Goal: Task Accomplishment & Management: Use online tool/utility

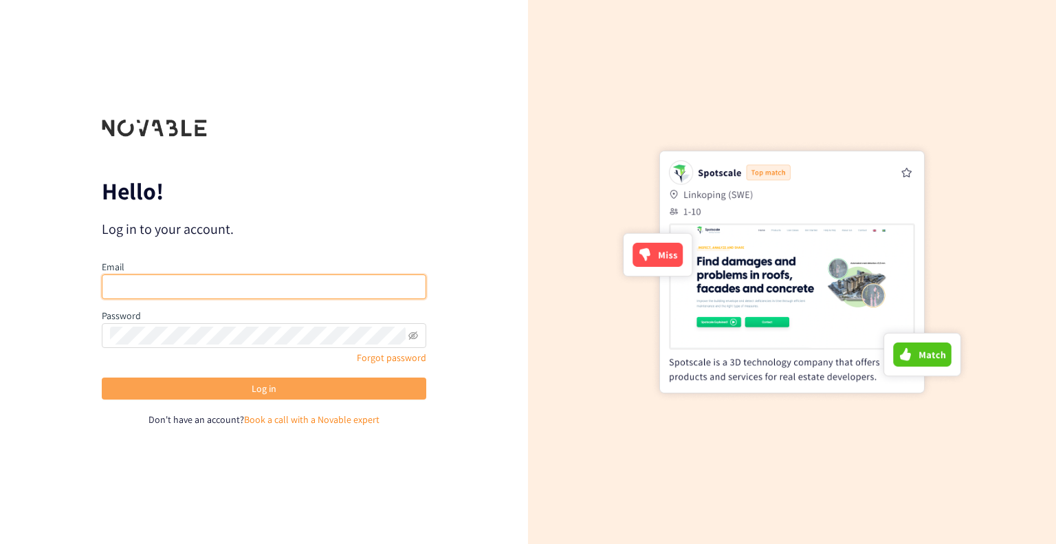
type input "[PERSON_NAME][EMAIL_ADDRESS][DOMAIN_NAME]"
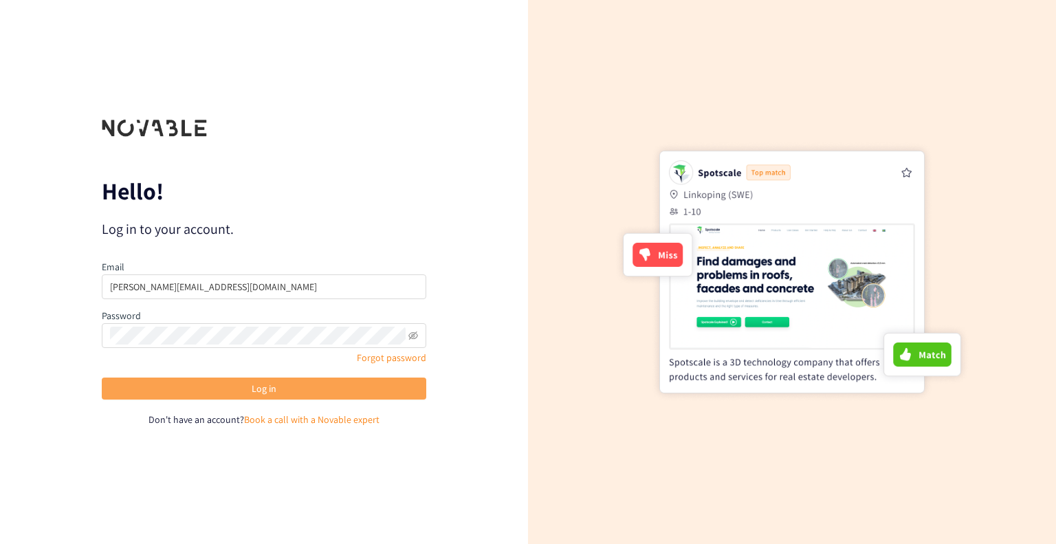
click at [327, 395] on button "Log in" at bounding box center [264, 388] width 324 height 22
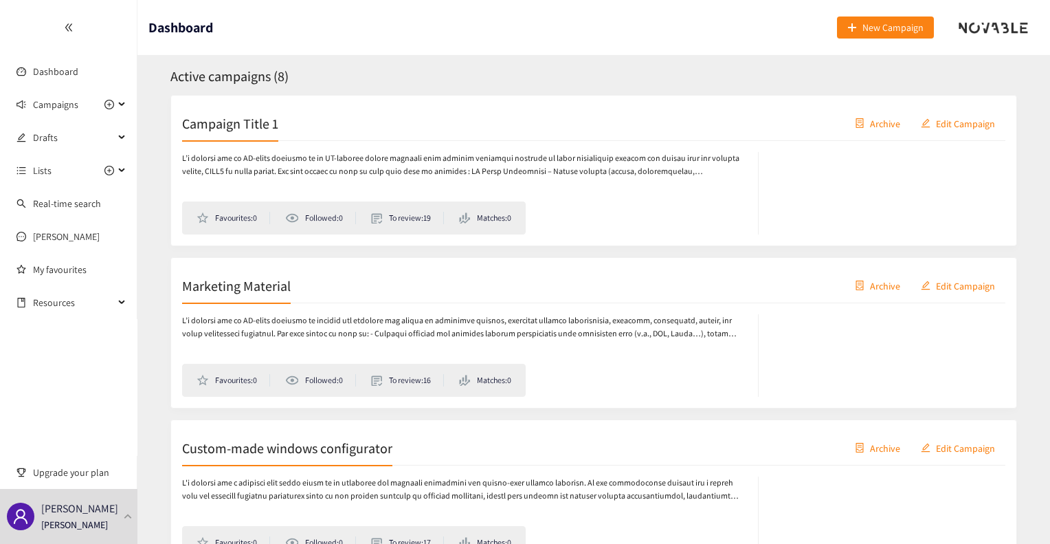
scroll to position [290, 0]
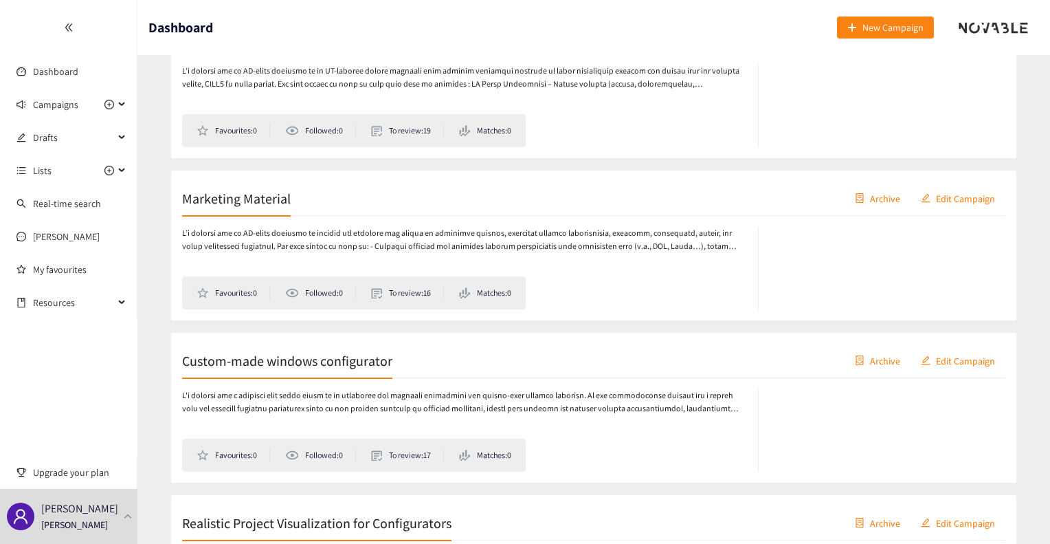
click at [256, 210] on div "Marketing Material Archive Edit Campaign" at bounding box center [593, 198] width 823 height 34
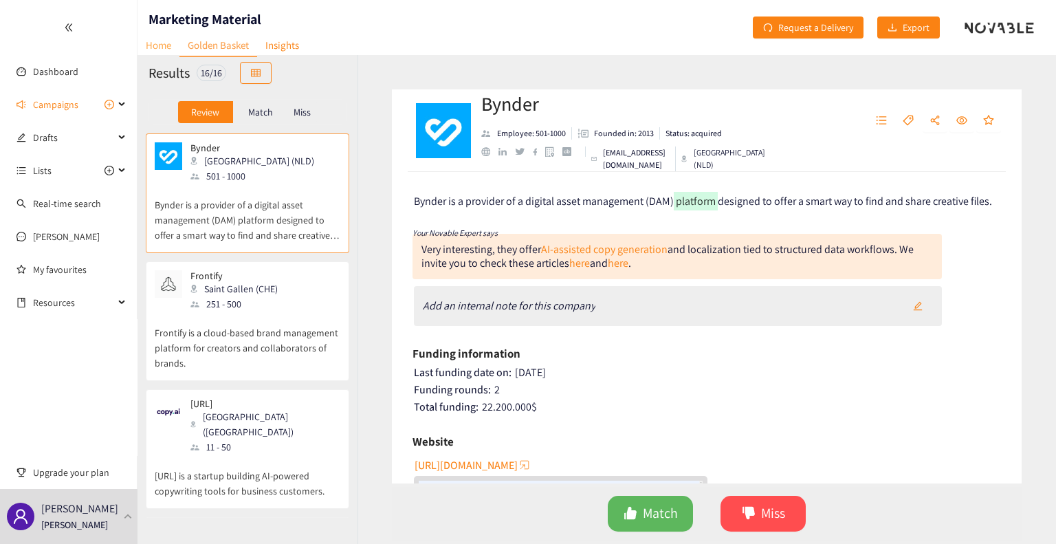
click at [172, 38] on link "Home" at bounding box center [158, 44] width 42 height 21
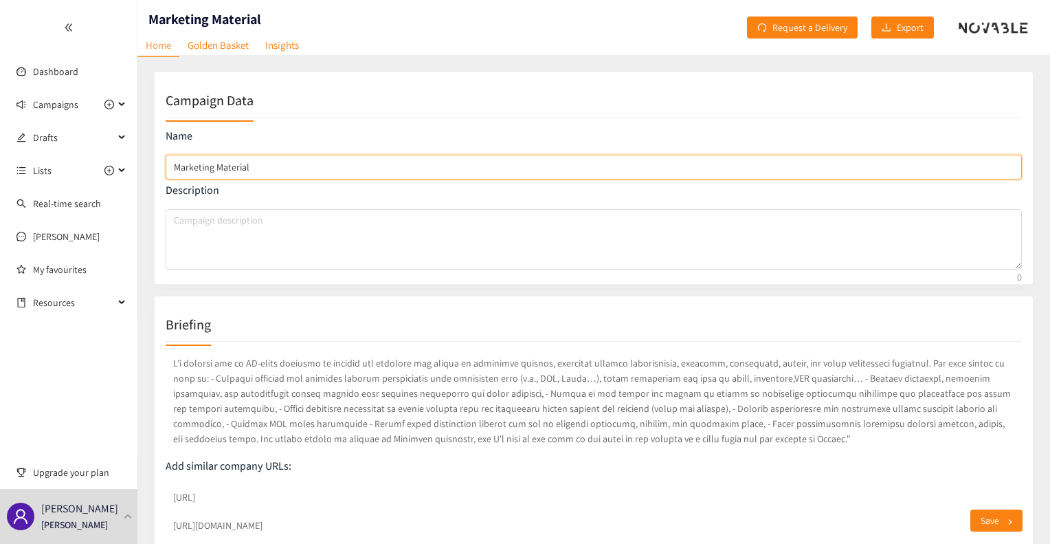
click at [240, 173] on input "Marketing Material" at bounding box center [594, 167] width 856 height 25
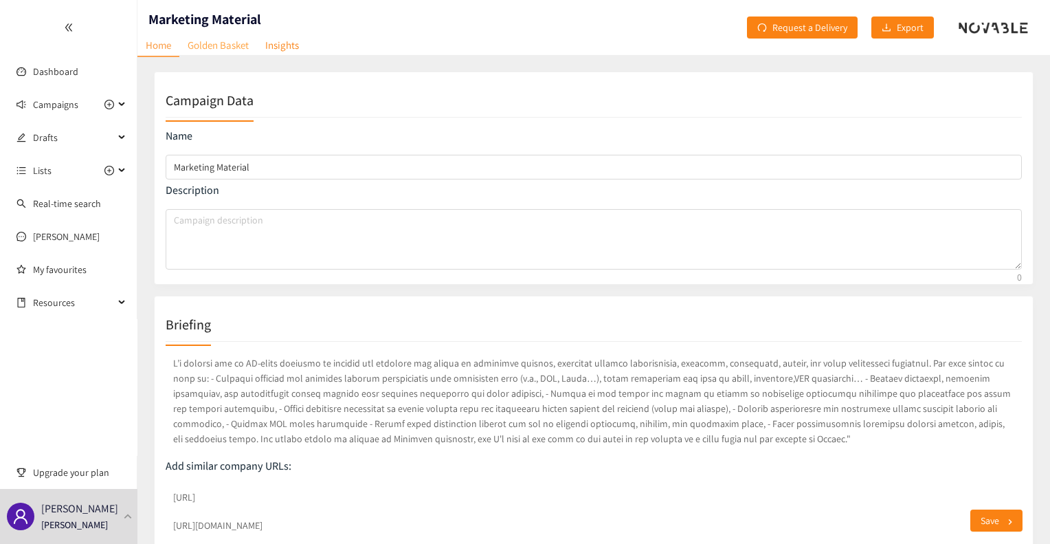
click at [221, 38] on link "Golden Basket" at bounding box center [218, 44] width 78 height 21
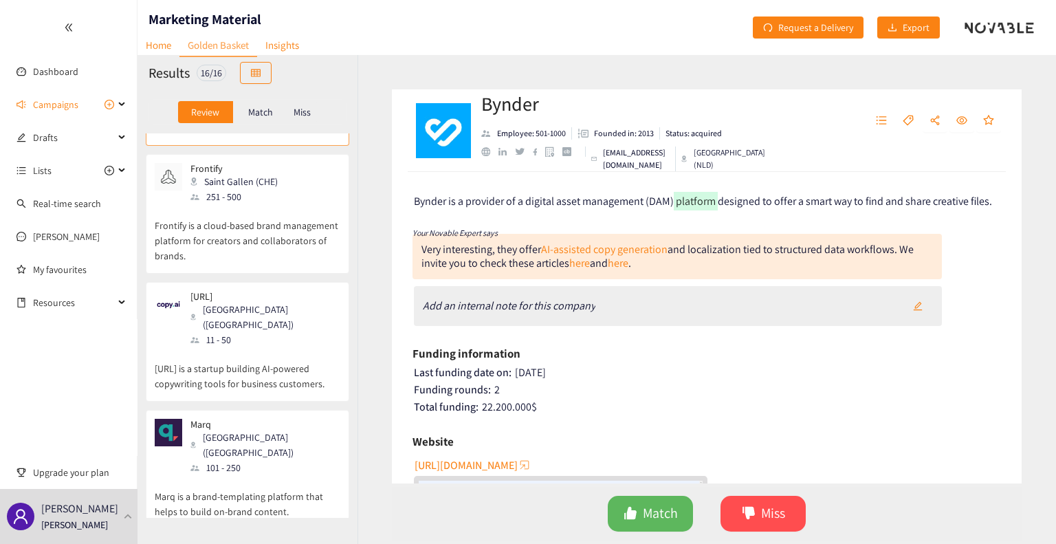
click at [527, 234] on div "Very interesting, they offer AI‑assisted copy generation and localization tied …" at bounding box center [676, 256] width 529 height 45
